Goal: Task Accomplishment & Management: Manage account settings

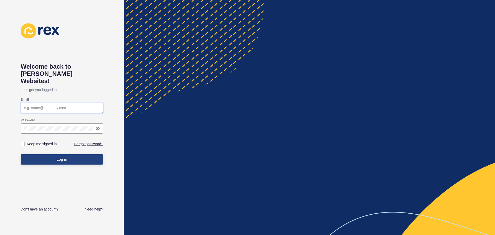
type input "[PERSON_NAME][EMAIL_ADDRESS][DOMAIN_NAME]"
click at [57, 145] on form "Email [PERSON_NAME][EMAIL_ADDRESS][DOMAIN_NAME] Password Keep me signed in Forg…" at bounding box center [62, 131] width 83 height 72
click at [59, 157] on span "Log in" at bounding box center [62, 159] width 11 height 5
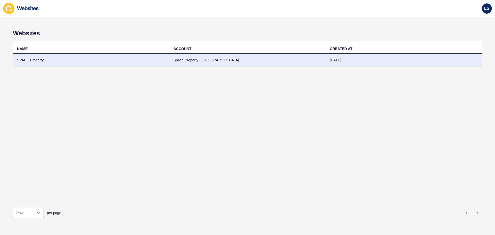
click at [224, 59] on td "Space Property - [GEOGRAPHIC_DATA]" at bounding box center [248, 60] width 157 height 13
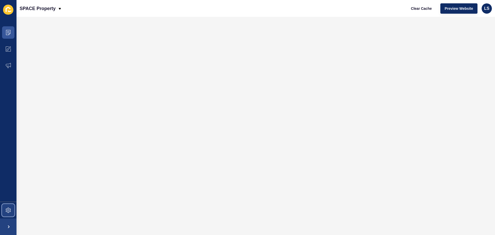
click at [13, 212] on span at bounding box center [8, 210] width 17 height 17
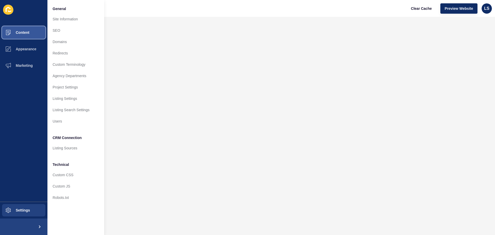
click at [21, 36] on button "Content" at bounding box center [23, 32] width 47 height 17
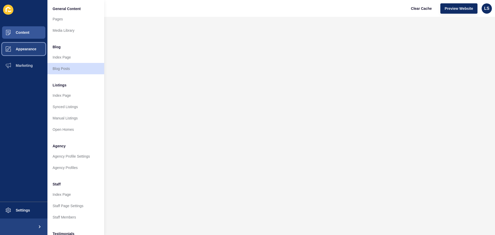
click at [18, 48] on span "Appearance" at bounding box center [17, 49] width 37 height 4
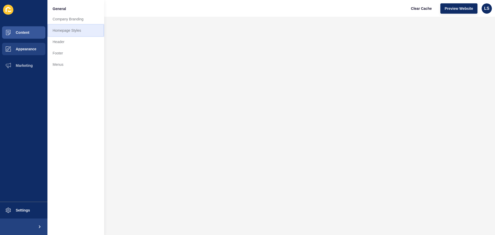
click at [63, 32] on link "Homepage Styles" at bounding box center [75, 30] width 57 height 11
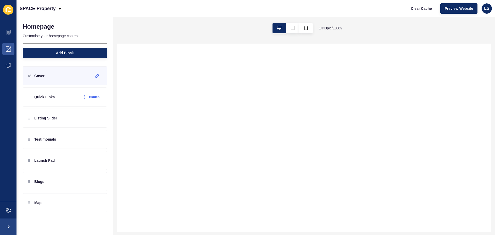
click at [29, 78] on div "Cover" at bounding box center [36, 76] width 17 height 8
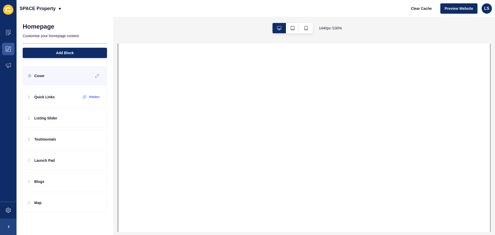
select select
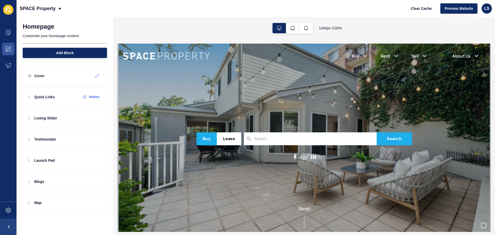
click at [98, 76] on icon at bounding box center [97, 76] width 4 height 4
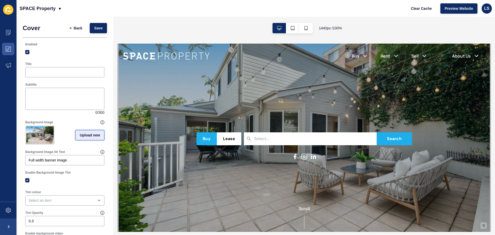
click at [80, 137] on span "Upload new" at bounding box center [90, 135] width 20 height 5
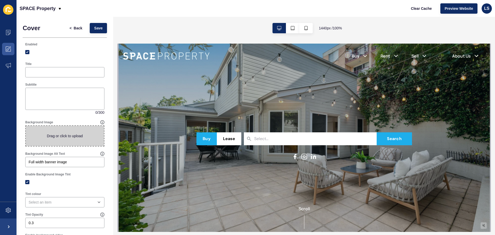
click at [79, 134] on span at bounding box center [65, 136] width 78 height 20
click at [26, 126] on input "Drag or click to upload" at bounding box center [26, 126] width 0 height 0
type input "C:\fakepath\11-[GEOGRAPHIC_DATA]-Street-A_6f80-9e7c-4ab5-37c7-410f-7362-0956-70…"
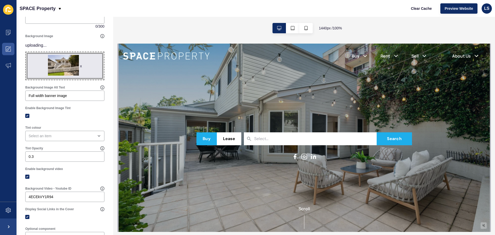
scroll to position [129, 0]
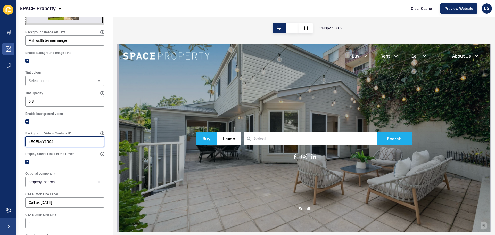
drag, startPoint x: 52, startPoint y: 142, endPoint x: 20, endPoint y: 142, distance: 32.2
click at [20, 142] on div "Cover < Back Save Enabled Title Subtitle 0 / 300 Background Image x Drag or cli…" at bounding box center [65, 125] width 97 height 475
paste input "eQaCfxxQSxc?"
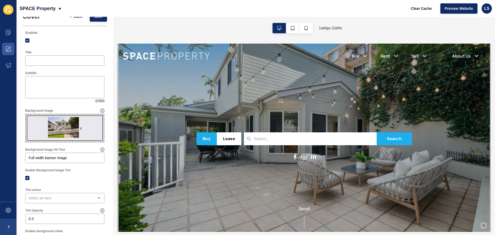
scroll to position [0, 0]
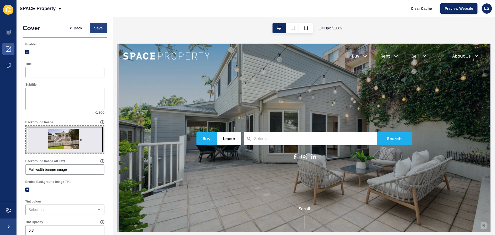
type input "eQaCfxxQSxc?"
click at [100, 30] on button "Save" at bounding box center [98, 28] width 17 height 10
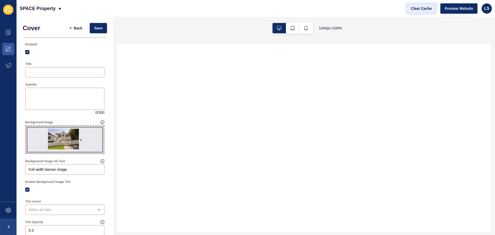
click at [425, 7] on span "Clear Cache" at bounding box center [421, 8] width 21 height 5
select select
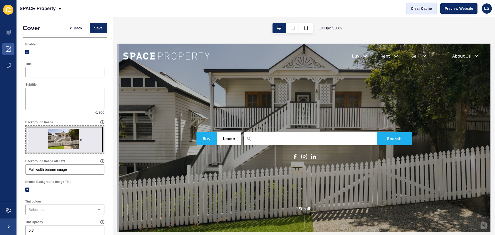
click at [414, 7] on span "Clear Cache" at bounding box center [421, 8] width 21 height 5
